Goal: Task Accomplishment & Management: Use online tool/utility

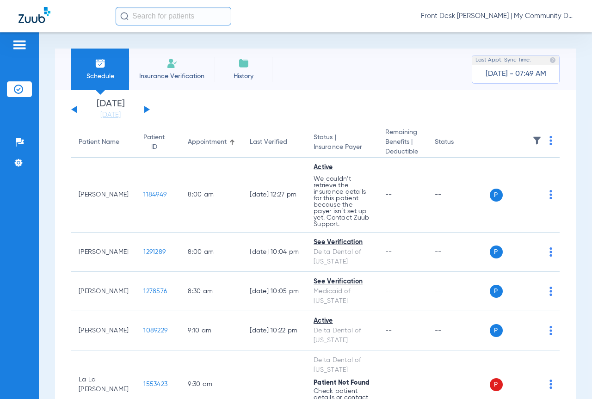
click at [549, 137] on img at bounding box center [550, 140] width 3 height 9
click at [498, 176] on span "Verify All" at bounding box center [513, 177] width 55 height 6
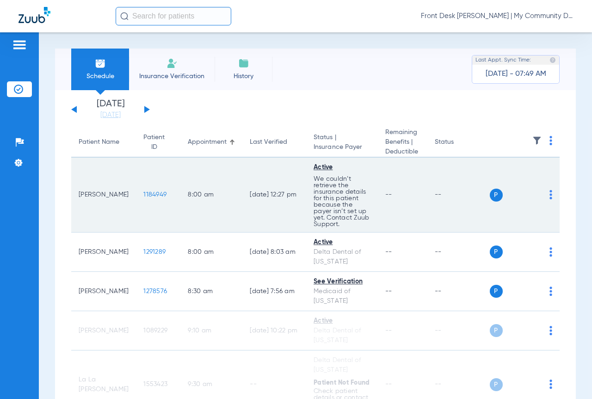
click at [549, 194] on img at bounding box center [550, 194] width 3 height 9
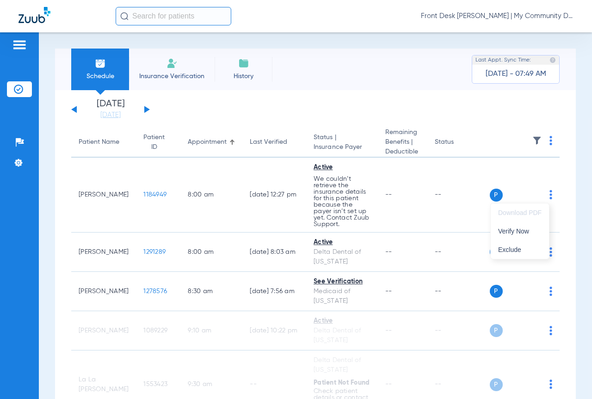
drag, startPoint x: 473, startPoint y: 104, endPoint x: 412, endPoint y: 38, distance: 89.3
click at [471, 104] on div at bounding box center [296, 199] width 592 height 399
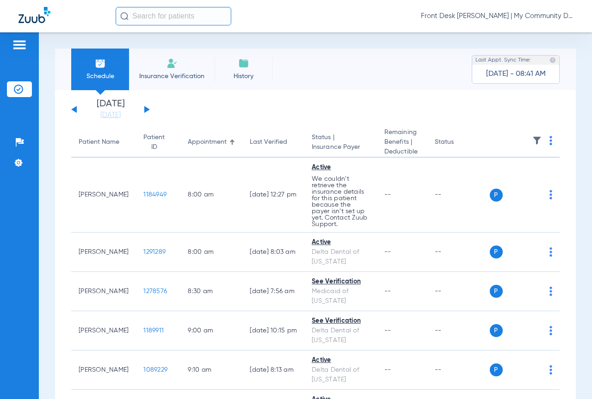
click at [146, 108] on button at bounding box center [147, 109] width 6 height 7
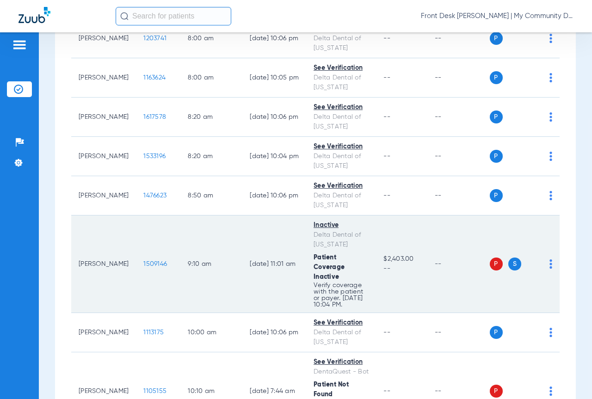
scroll to position [277, 0]
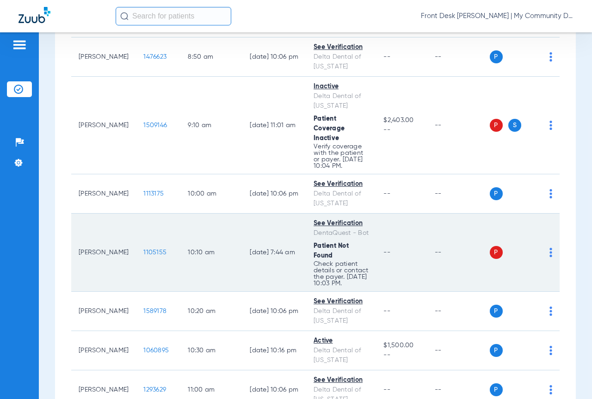
click at [147, 256] on span "1105155" at bounding box center [154, 252] width 23 height 6
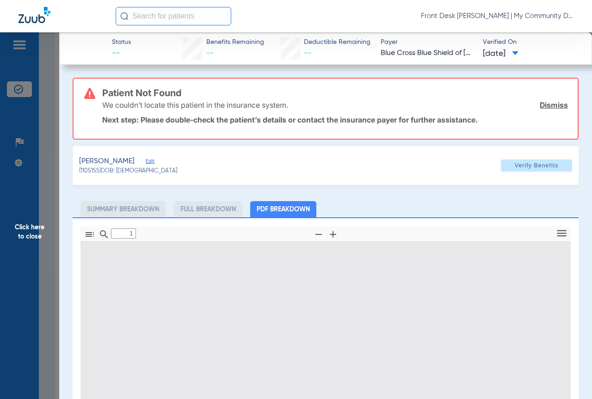
type input "0"
select select "page-width"
type input "1"
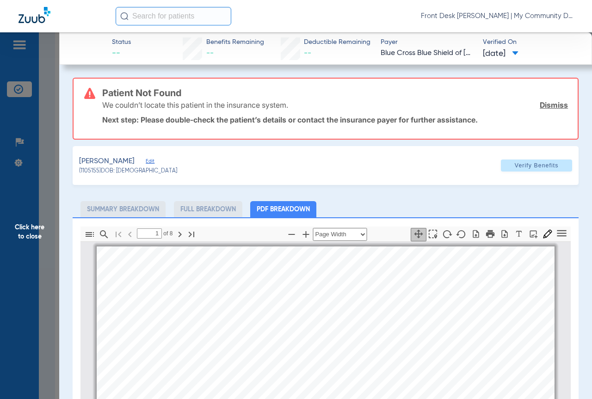
scroll to position [5, 0]
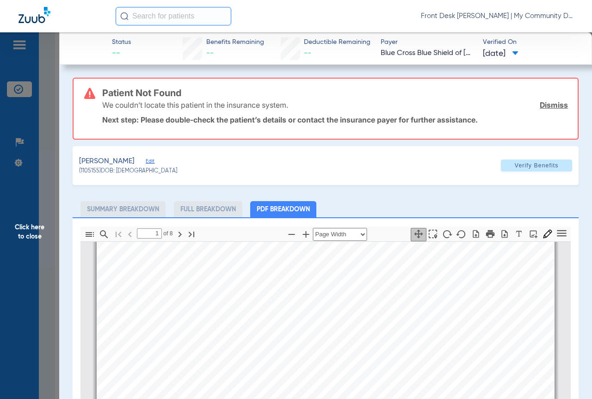
click at [31, 226] on span "Click here to close" at bounding box center [29, 231] width 59 height 399
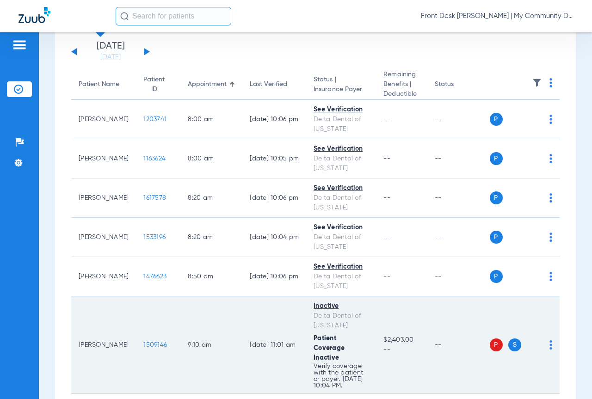
scroll to position [0, 0]
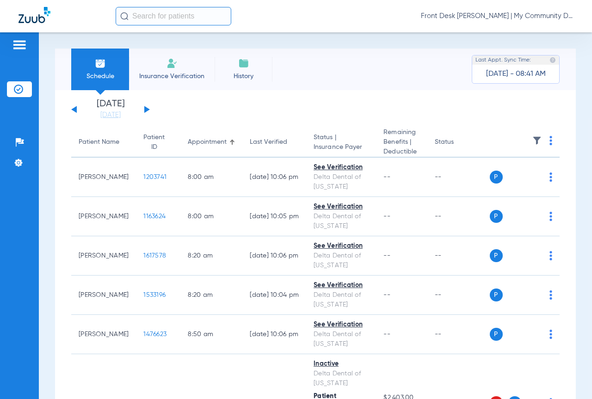
click at [146, 109] on button at bounding box center [147, 109] width 6 height 7
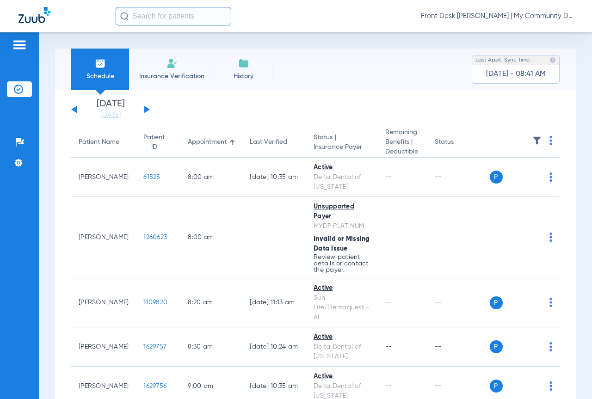
click at [549, 139] on img at bounding box center [550, 140] width 3 height 9
click at [507, 175] on span "Verify All" at bounding box center [509, 177] width 58 height 6
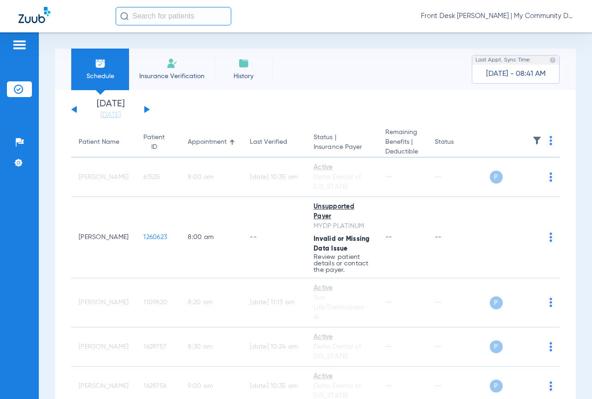
click at [145, 108] on button at bounding box center [147, 109] width 6 height 7
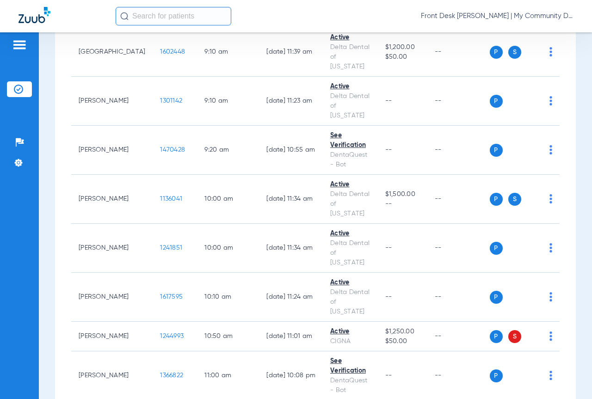
scroll to position [277, 0]
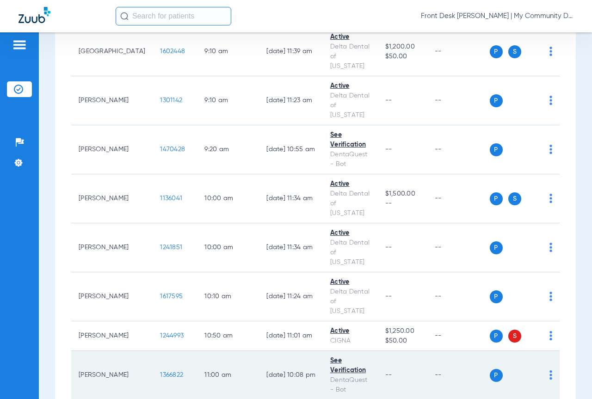
click at [160, 372] on span "1366822" at bounding box center [171, 375] width 23 height 6
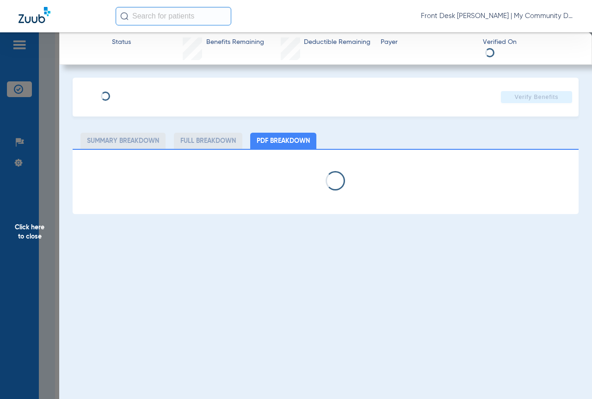
select select "page-width"
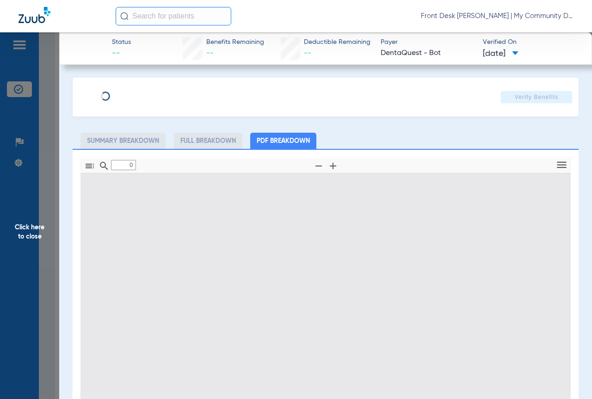
type input "1"
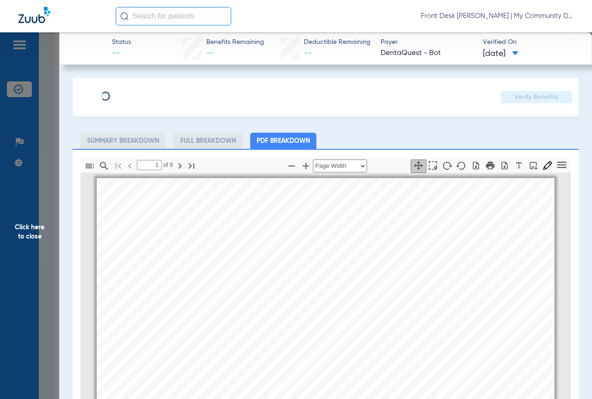
scroll to position [5, 0]
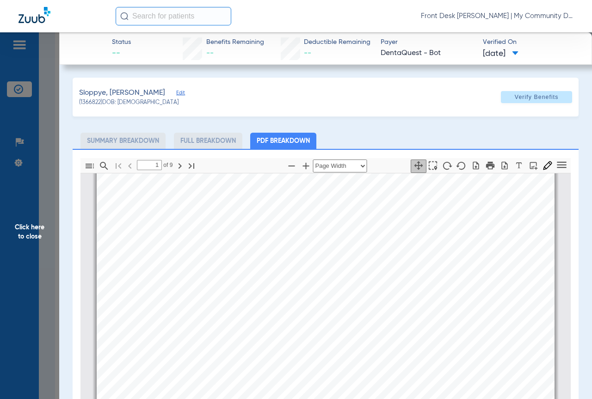
drag, startPoint x: 27, startPoint y: 234, endPoint x: 77, endPoint y: 251, distance: 52.8
click at [27, 234] on span "Click here to close" at bounding box center [29, 231] width 59 height 399
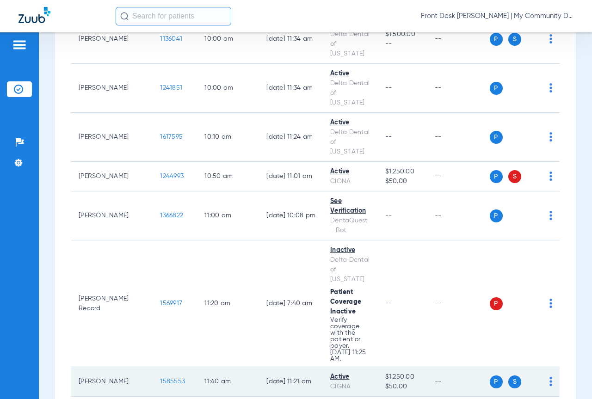
scroll to position [462, 0]
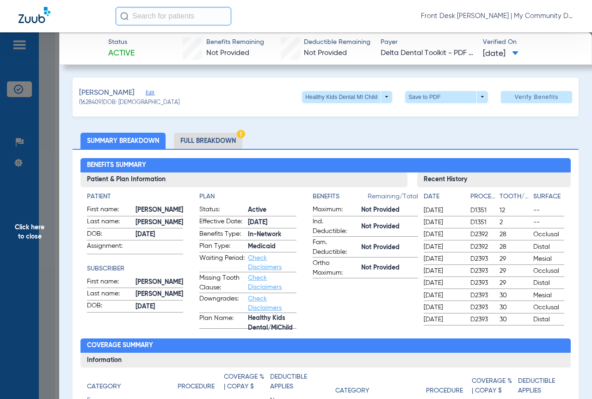
click at [25, 229] on span "Click here to close" at bounding box center [29, 231] width 59 height 399
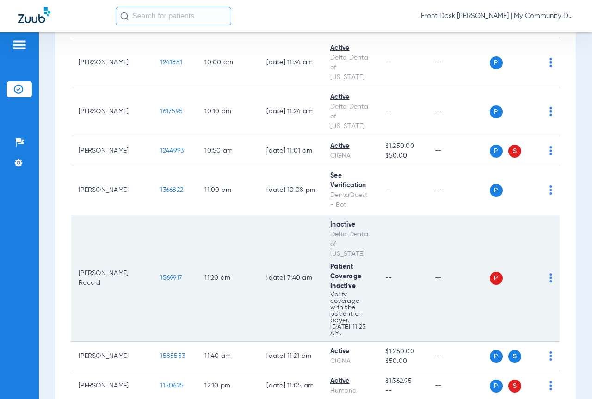
scroll to position [596, 0]
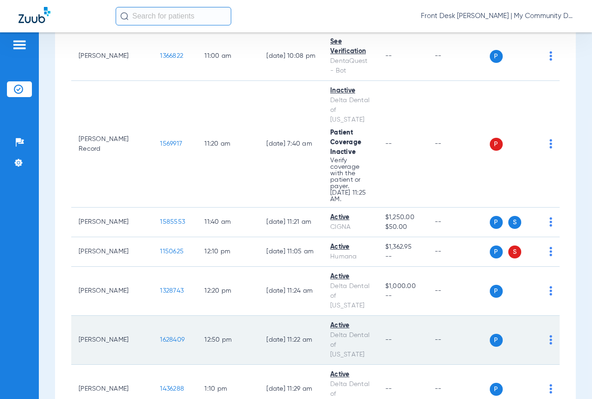
click at [160, 337] on span "1628409" at bounding box center [172, 340] width 25 height 6
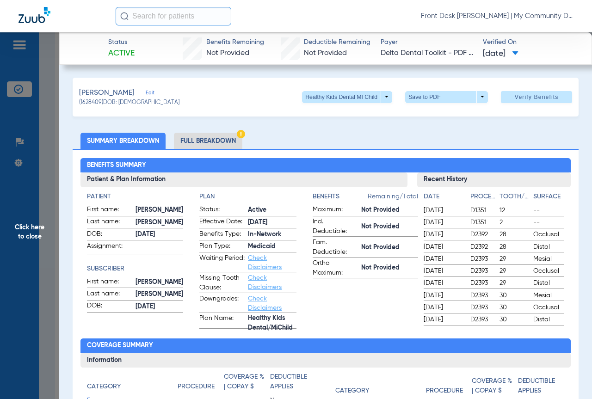
drag, startPoint x: 26, startPoint y: 234, endPoint x: 293, endPoint y: 220, distance: 267.6
click at [26, 234] on span "Click here to close" at bounding box center [29, 231] width 59 height 399
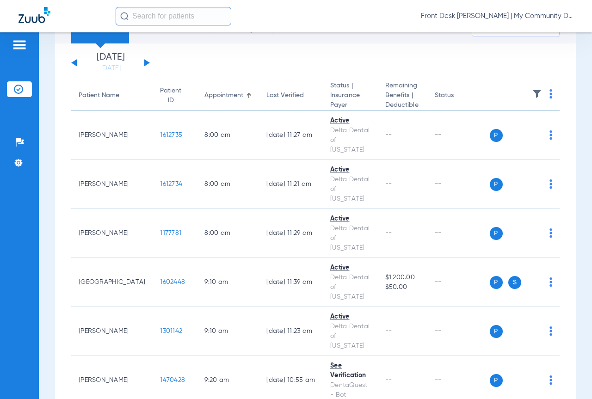
scroll to position [0, 0]
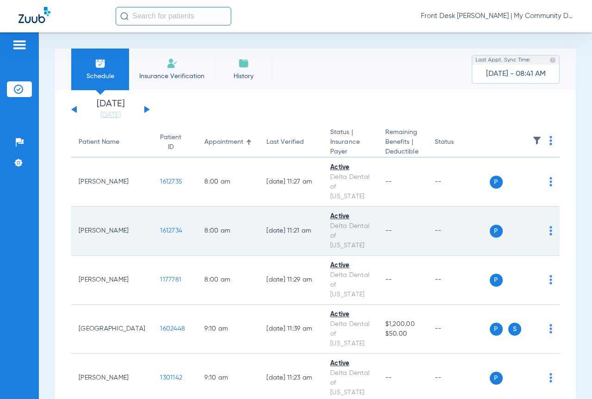
click at [160, 227] on span "1612734" at bounding box center [171, 230] width 22 height 6
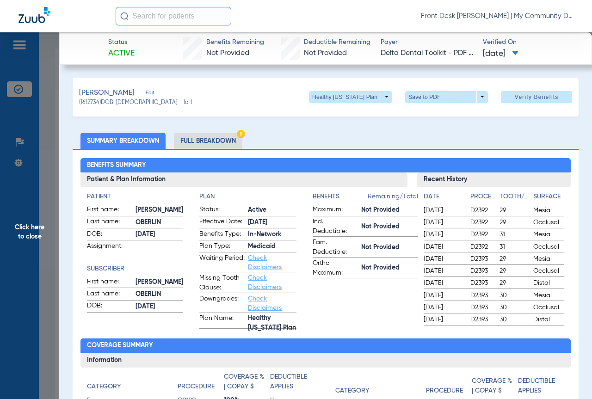
drag, startPoint x: 36, startPoint y: 230, endPoint x: 341, endPoint y: 240, distance: 305.8
click at [36, 230] on span "Click here to close" at bounding box center [29, 231] width 59 height 399
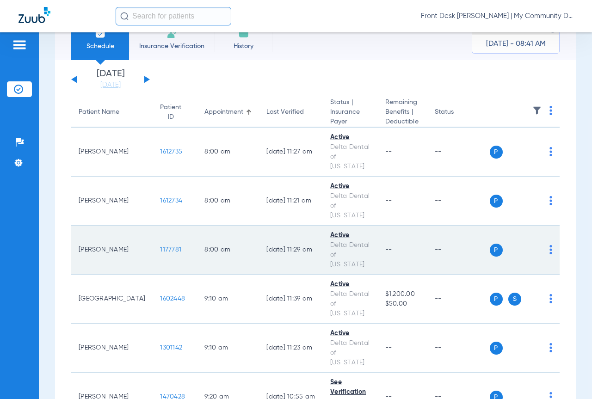
scroll to position [46, 0]
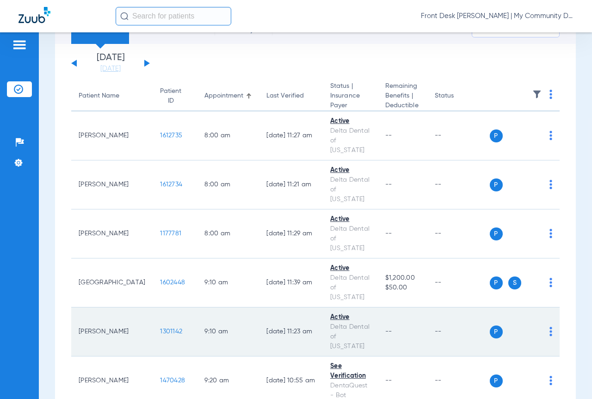
click at [160, 328] on span "1301142" at bounding box center [171, 331] width 22 height 6
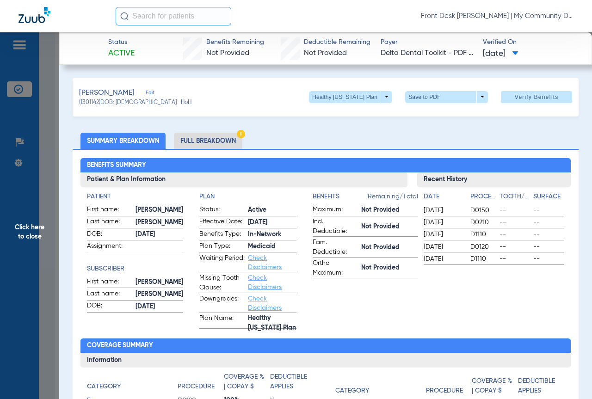
click at [31, 229] on span "Click here to close" at bounding box center [29, 231] width 59 height 399
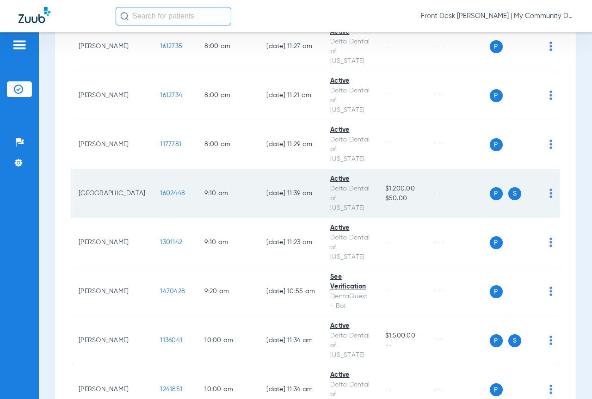
scroll to position [139, 0]
